Goal: Task Accomplishment & Management: Manage account settings

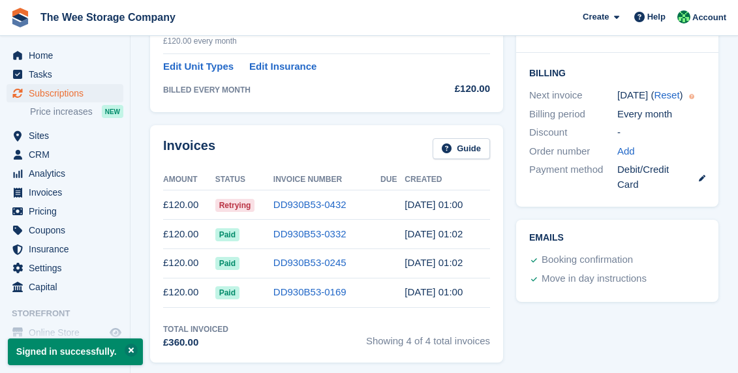
scroll to position [294, 0]
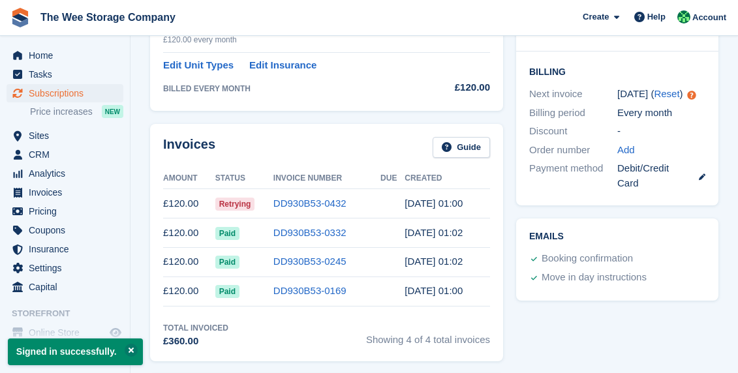
click at [321, 195] on td "DD930B53-0432" at bounding box center [327, 203] width 107 height 29
click at [319, 206] on link "DD930B53-0432" at bounding box center [310, 203] width 73 height 11
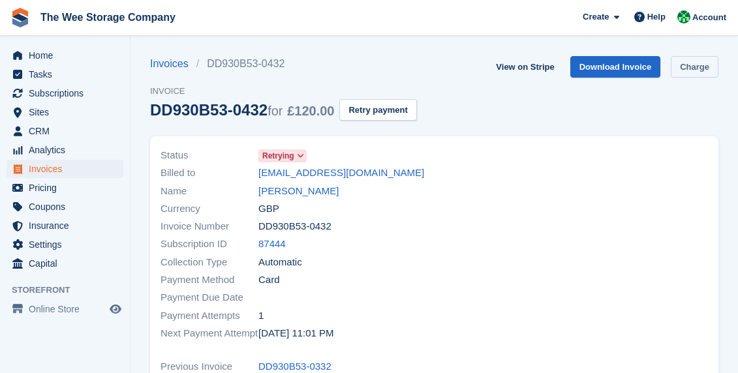
click at [693, 67] on link "Charge" at bounding box center [695, 67] width 48 height 22
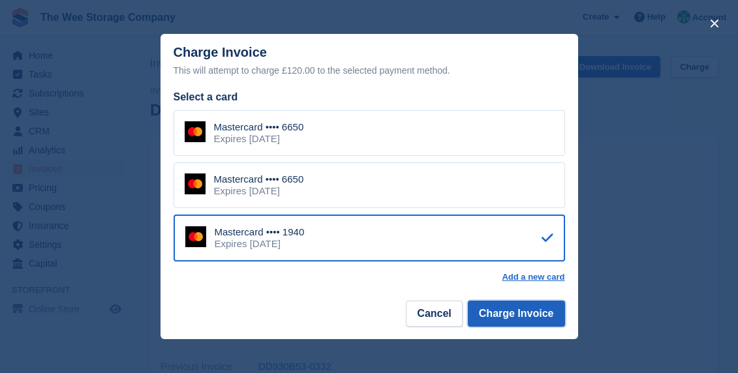
click at [539, 318] on button "Charge Invoice" at bounding box center [516, 314] width 97 height 26
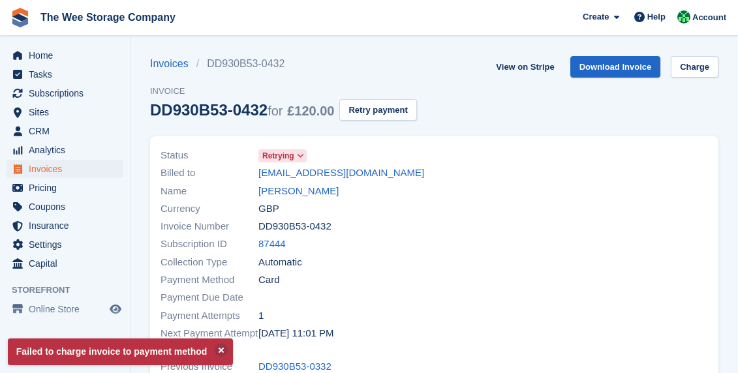
drag, startPoint x: 410, startPoint y: 180, endPoint x: 255, endPoint y: 176, distance: 154.8
click at [255, 176] on div "Billed to [EMAIL_ADDRESS][DOMAIN_NAME]" at bounding box center [294, 174] width 266 height 18
copy div "[EMAIL_ADDRESS][DOMAIN_NAME]"
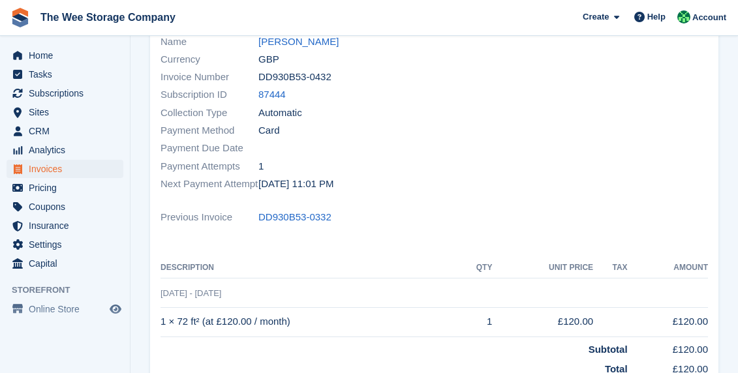
scroll to position [145, 0]
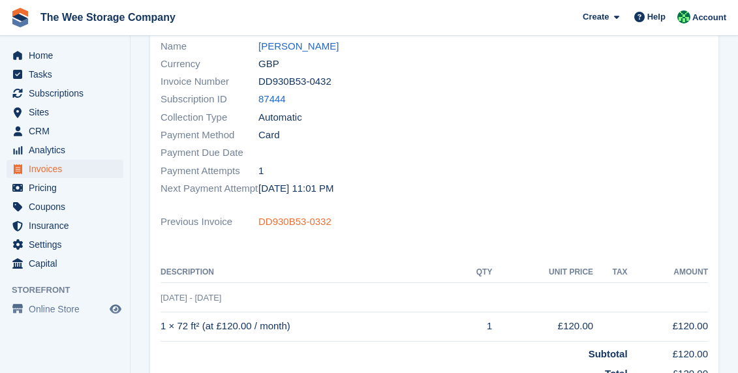
click at [318, 222] on link "DD930B53-0332" at bounding box center [295, 222] width 73 height 15
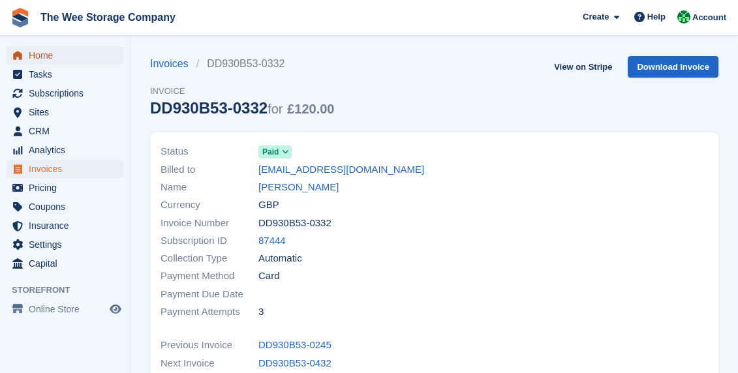
click at [42, 52] on span "Home" at bounding box center [68, 55] width 78 height 18
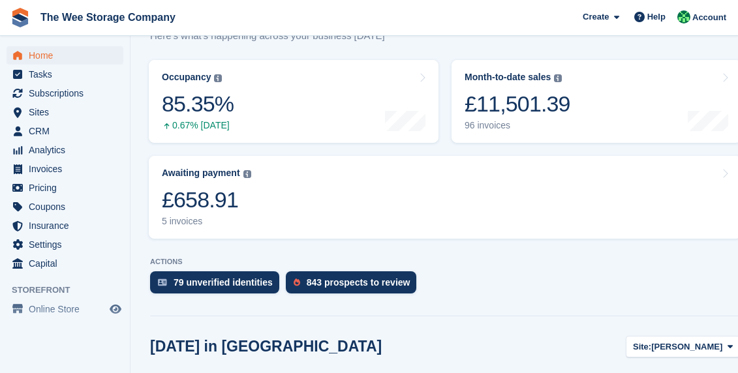
scroll to position [168, 0]
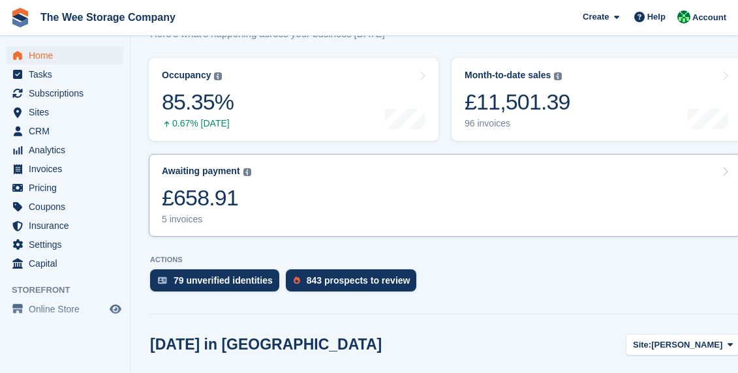
click at [298, 183] on link "Awaiting payment The total outstanding balance on all open invoices. £658.91 5 …" at bounding box center [445, 195] width 593 height 83
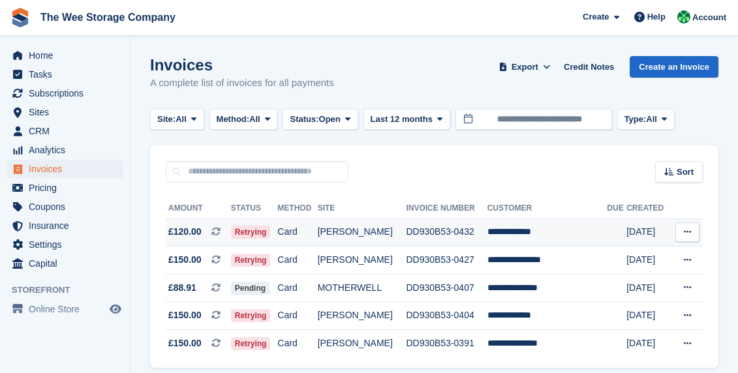
click at [296, 237] on td "Card" at bounding box center [297, 233] width 40 height 28
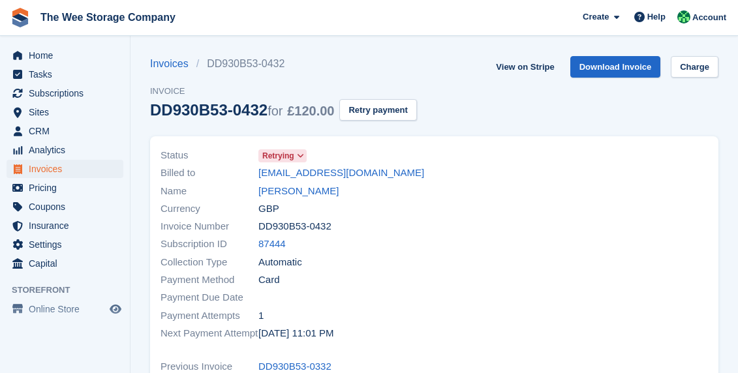
drag, startPoint x: 405, startPoint y: 174, endPoint x: 254, endPoint y: 172, distance: 151.5
click at [254, 172] on div "Billed to [EMAIL_ADDRESS][DOMAIN_NAME]" at bounding box center [294, 174] width 266 height 18
copy div "[EMAIL_ADDRESS][DOMAIN_NAME]"
click at [623, 69] on link "Download Invoice" at bounding box center [616, 67] width 91 height 22
